Goal: Information Seeking & Learning: Learn about a topic

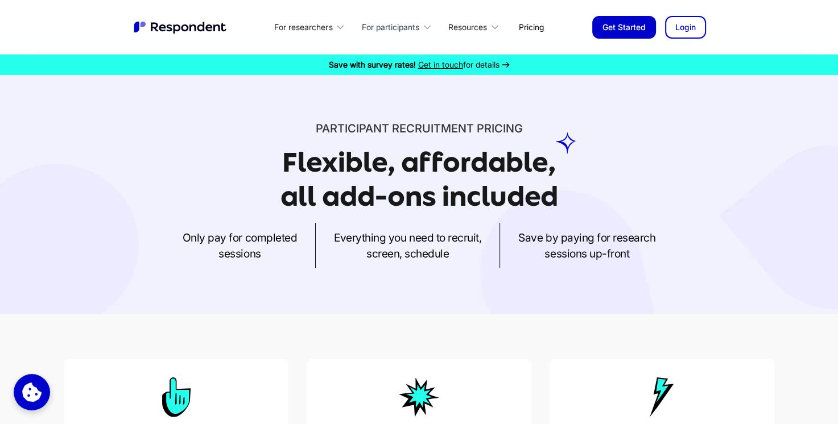
click at [426, 27] on icon at bounding box center [427, 27] width 6 height 3
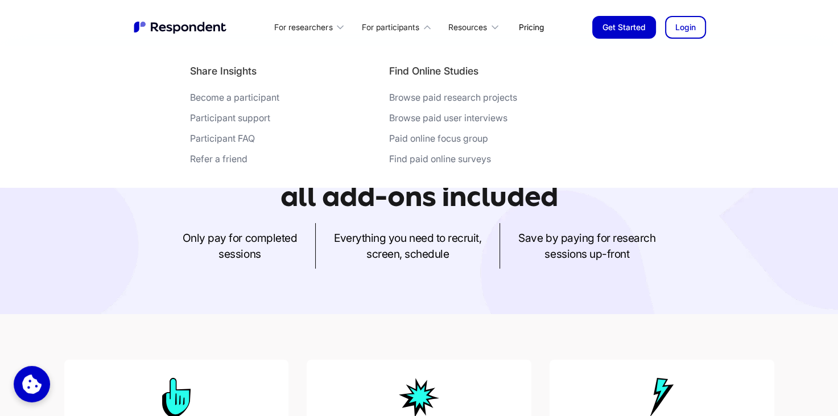
click at [446, 93] on div "Browse paid research projects" at bounding box center [453, 97] width 128 height 11
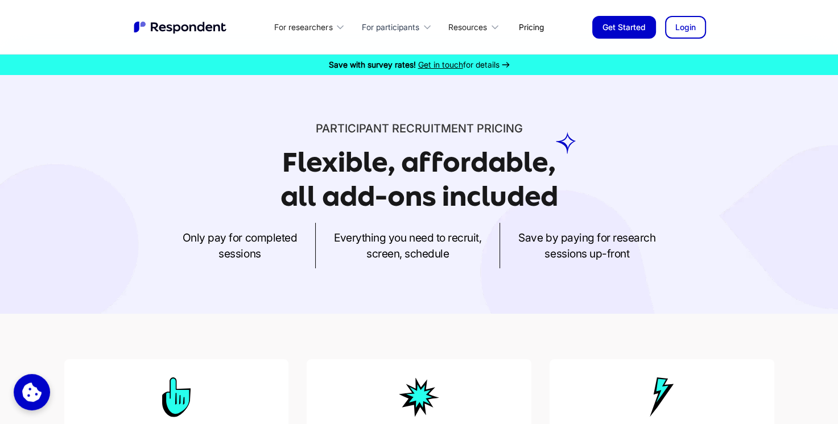
click at [425, 26] on icon at bounding box center [426, 27] width 11 height 11
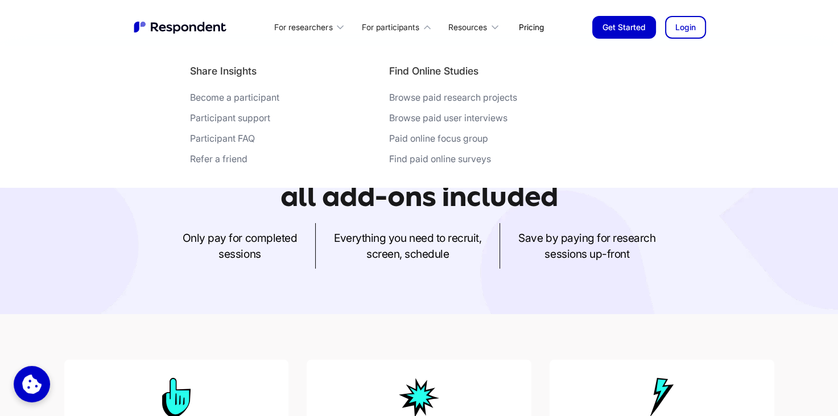
click at [441, 96] on div "Browse paid research projects" at bounding box center [453, 97] width 128 height 11
